Goal: Obtain resource: Download file/media

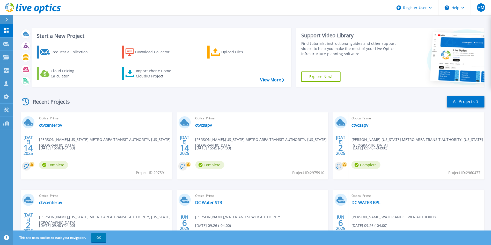
click at [209, 59] on div "Request a Collection Download Collector Upload Files Cloud Pricing Calculator I…" at bounding box center [161, 62] width 256 height 43
click at [217, 54] on icon at bounding box center [215, 52] width 9 height 8
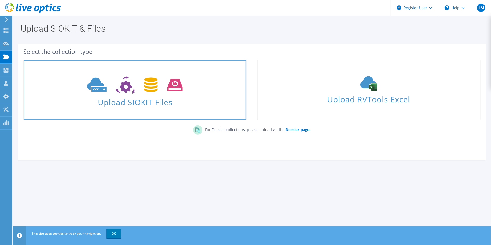
click at [190, 74] on span at bounding box center [135, 85] width 223 height 22
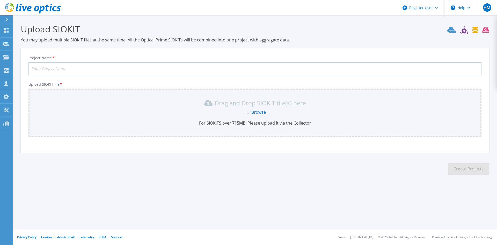
click at [162, 108] on div "Drag and Drop SIOKIT file(s) here Or Browse For SIOKITS over 715 MB , Please up…" at bounding box center [255, 112] width 447 height 27
click at [260, 112] on link "Browse" at bounding box center [259, 112] width 15 height 6
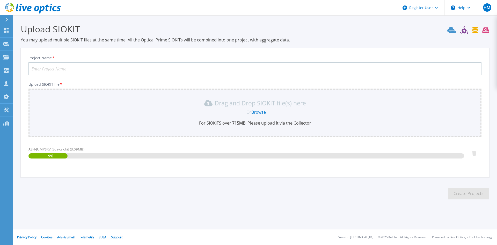
click at [137, 66] on input "Project Name *" at bounding box center [254, 68] width 453 height 13
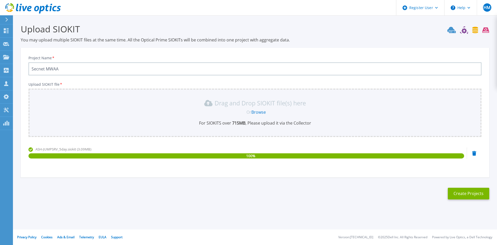
type input "Secnet MWAA"
click at [235, 166] on div "ASH-JUMPSRV_5day.siokit (3.09MB) 100 %" at bounding box center [246, 158] width 436 height 22
click at [463, 203] on section "Upload SIOKIT You may upload multiple SIOKIT files at the same time. All the Op…" at bounding box center [255, 113] width 484 height 196
click at [462, 194] on button "Create Projects" at bounding box center [468, 194] width 41 height 12
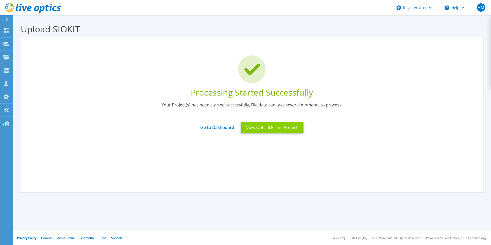
click at [253, 130] on button "View Optical Prime Project" at bounding box center [272, 128] width 63 height 12
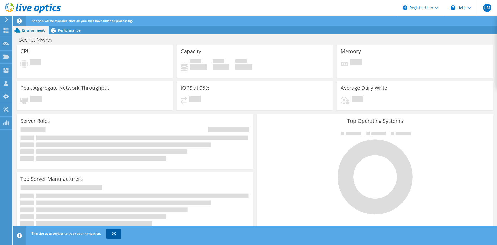
click at [114, 235] on link "OK" at bounding box center [113, 233] width 15 height 9
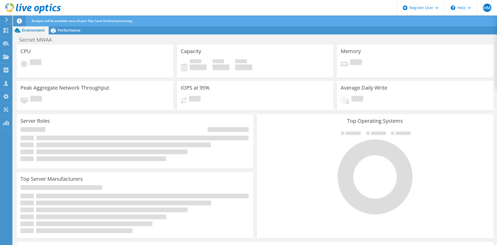
scroll to position [13, 0]
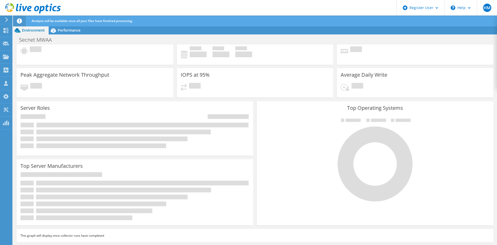
click at [32, 3] on icon at bounding box center [33, 8] width 56 height 11
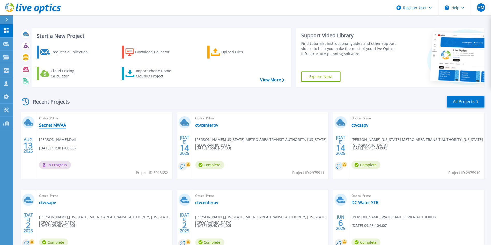
click at [55, 124] on link "Secnet MWAA" at bounding box center [52, 125] width 27 height 5
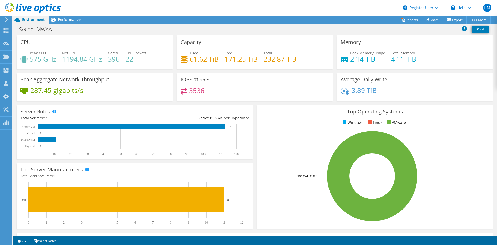
click at [60, 20] on span "Performance" at bounding box center [69, 19] width 23 height 5
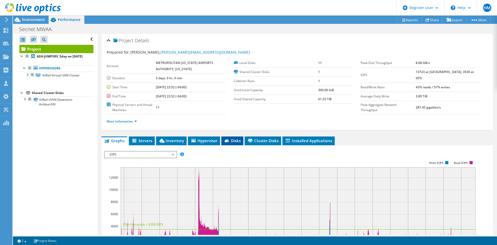
click at [225, 140] on icon at bounding box center [227, 141] width 5 height 3
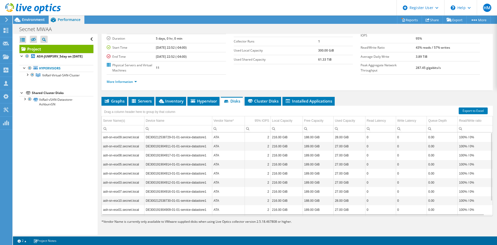
scroll to position [39, 0]
click at [146, 99] on span "Servers" at bounding box center [141, 101] width 21 height 5
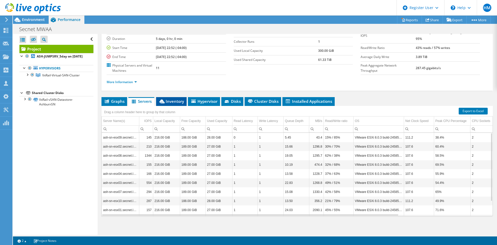
click at [176, 99] on span "Inventory" at bounding box center [171, 101] width 25 height 5
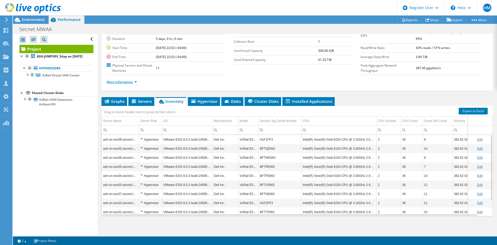
click at [130, 81] on link "More Information" at bounding box center [122, 82] width 30 height 4
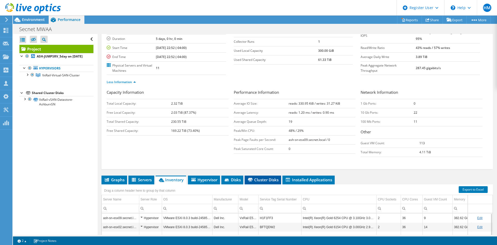
click at [258, 179] on span "Cluster Disks" at bounding box center [262, 179] width 31 height 5
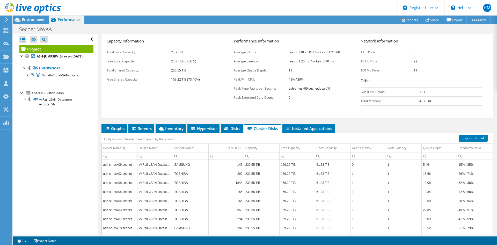
scroll to position [90, 0]
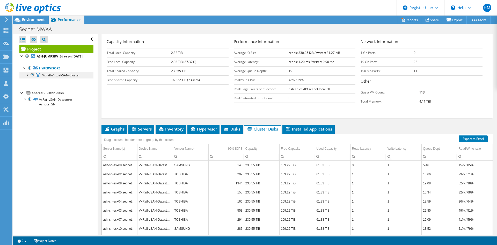
click at [59, 78] on link "VxRail-Virtual-SAN-Cluster" at bounding box center [56, 75] width 74 height 7
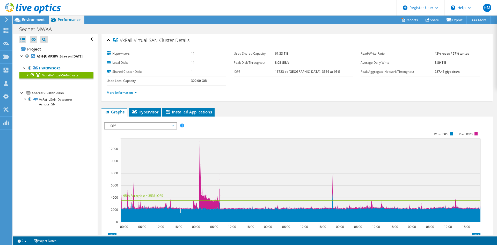
scroll to position [0, 0]
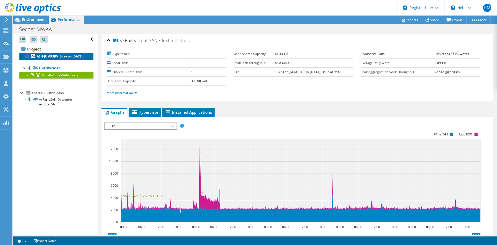
click at [47, 59] on b "ASH-JUMPSRV_5day on [DATE]" at bounding box center [60, 56] width 46 height 4
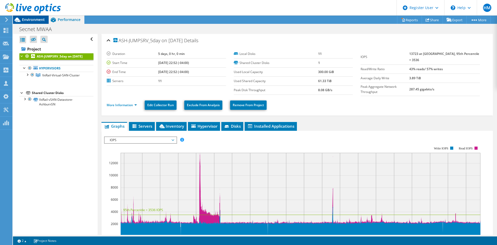
click at [31, 21] on span "Environment" at bounding box center [33, 19] width 23 height 5
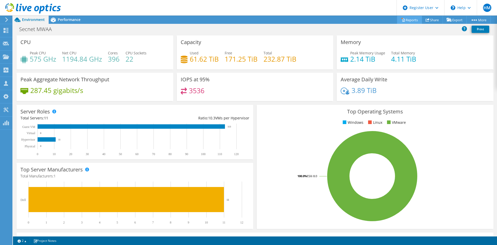
click at [410, 18] on link "Reports" at bounding box center [409, 20] width 25 height 8
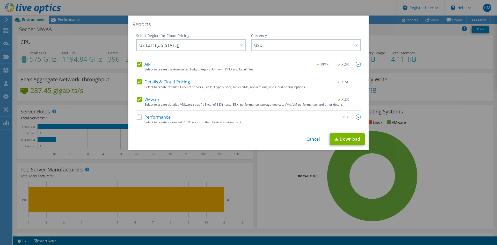
click at [137, 117] on label "Performance" at bounding box center [154, 116] width 34 height 5
click at [0, 0] on input "Performance" at bounding box center [0, 0] width 0 height 0
click at [352, 62] on div ".PPTX .XLSX" at bounding box center [336, 65] width 50 height 6
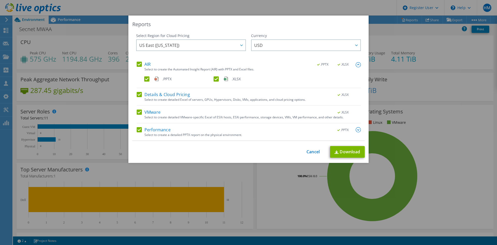
click at [215, 79] on label ".XLSX" at bounding box center [248, 78] width 68 height 5
click at [0, 0] on input ".XLSX" at bounding box center [0, 0] width 0 height 0
click at [140, 95] on label "Details & Cloud Pricing" at bounding box center [163, 94] width 53 height 5
click at [0, 0] on input "Details & Cloud Pricing" at bounding box center [0, 0] width 0 height 0
click at [137, 128] on label "Performance" at bounding box center [154, 129] width 34 height 5
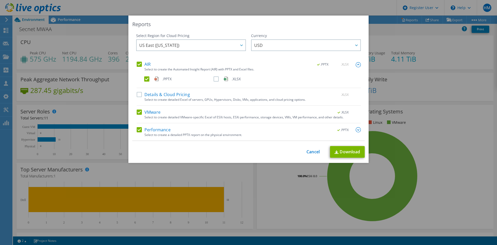
click at [0, 0] on input "Performance" at bounding box center [0, 0] width 0 height 0
click at [133, 113] on div "Select Region for Cloud Pricing Asia Pacific ([GEOGRAPHIC_DATA]) [GEOGRAPHIC_DA…" at bounding box center [248, 87] width 233 height 108
click at [137, 113] on label "VMware" at bounding box center [149, 112] width 24 height 5
click at [0, 0] on input "VMware" at bounding box center [0, 0] width 0 height 0
click at [137, 127] on label "Performance" at bounding box center [154, 129] width 34 height 5
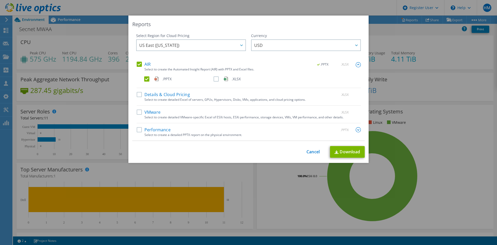
click at [0, 0] on input "Performance" at bounding box center [0, 0] width 0 height 0
click at [338, 152] on link "Download" at bounding box center [347, 152] width 35 height 12
